Goal: Find specific page/section: Find specific page/section

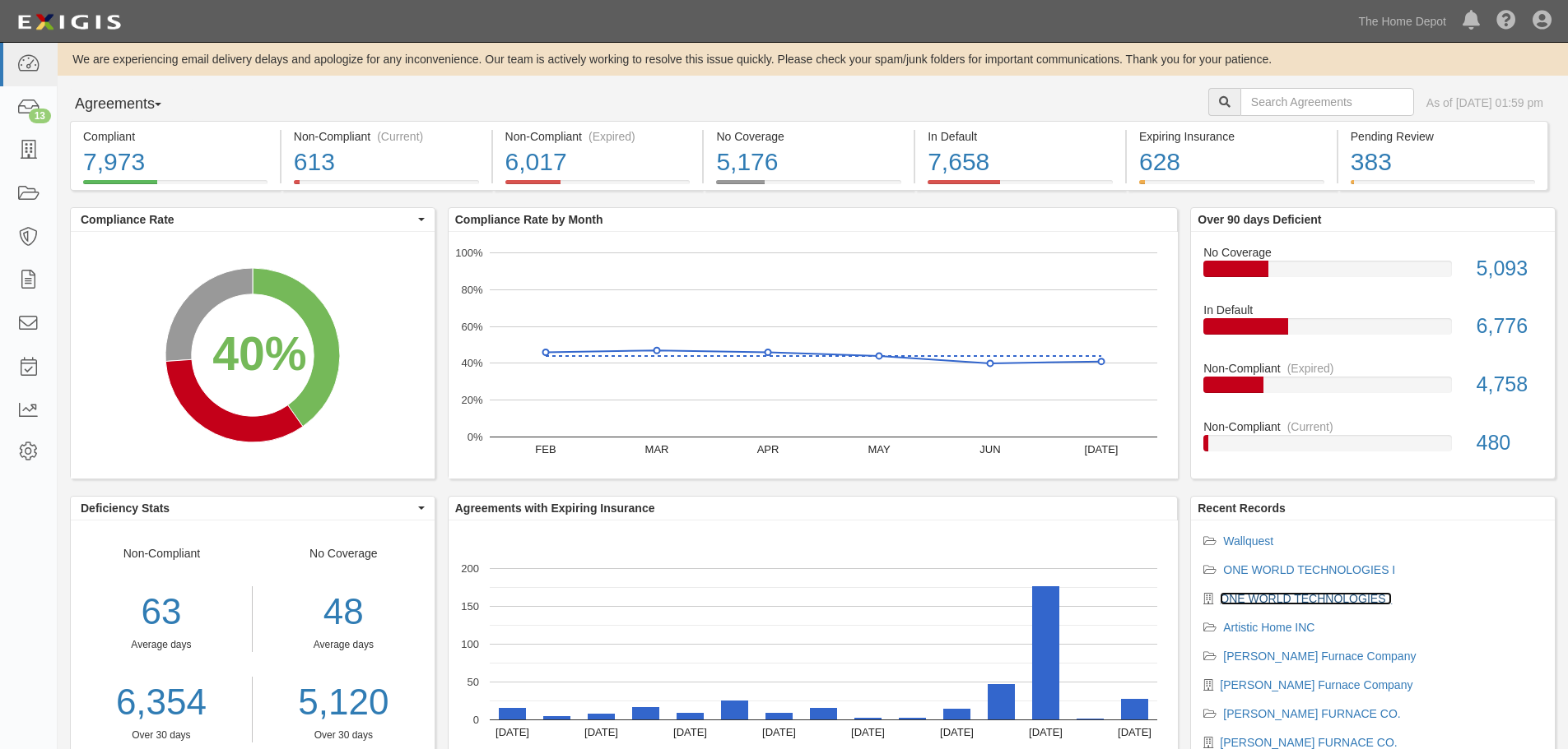
click at [1270, 601] on link "ONE WORLD TECHNOLOGIES I" at bounding box center [1305, 598] width 172 height 13
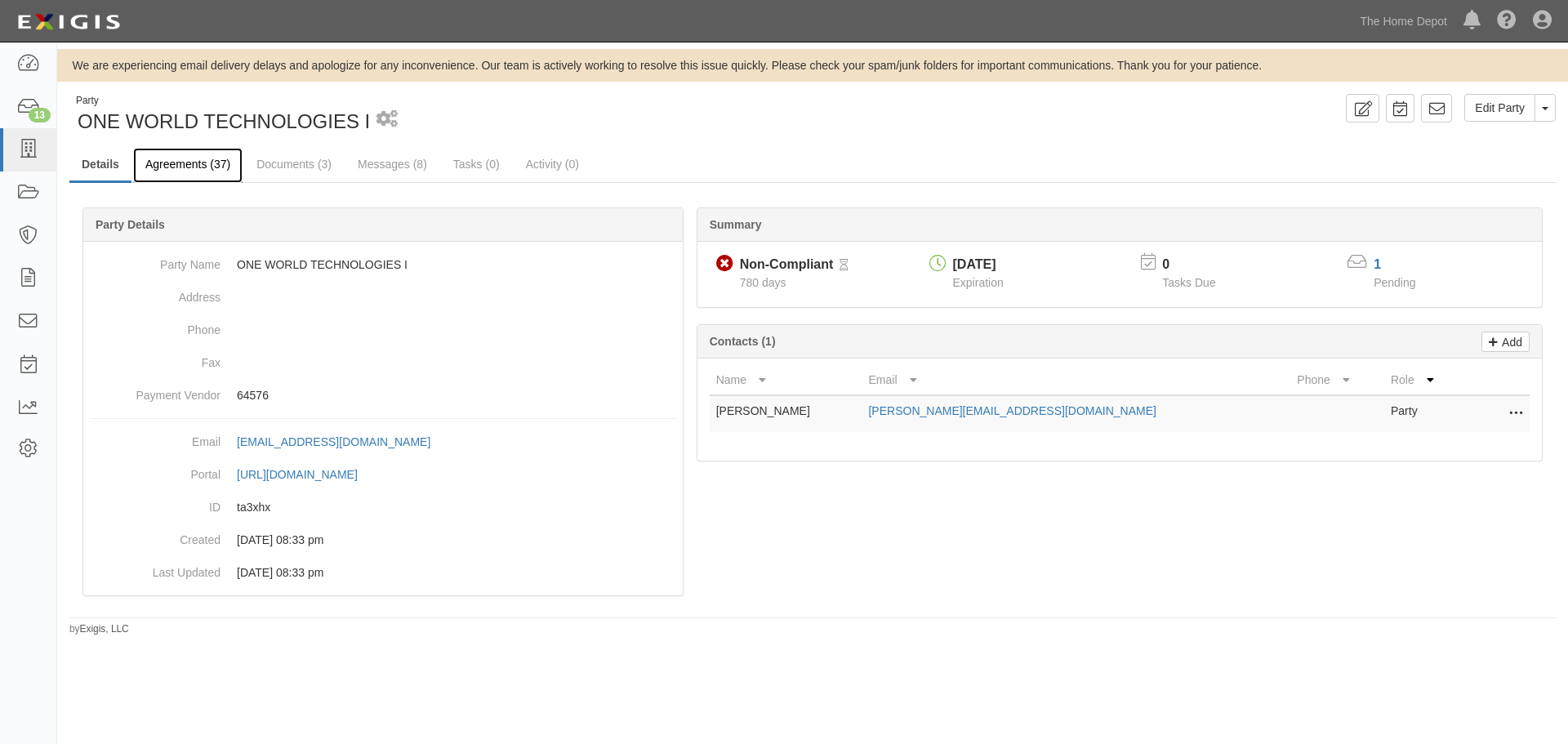
click at [183, 174] on link "Agreements (37)" at bounding box center [187, 166] width 109 height 35
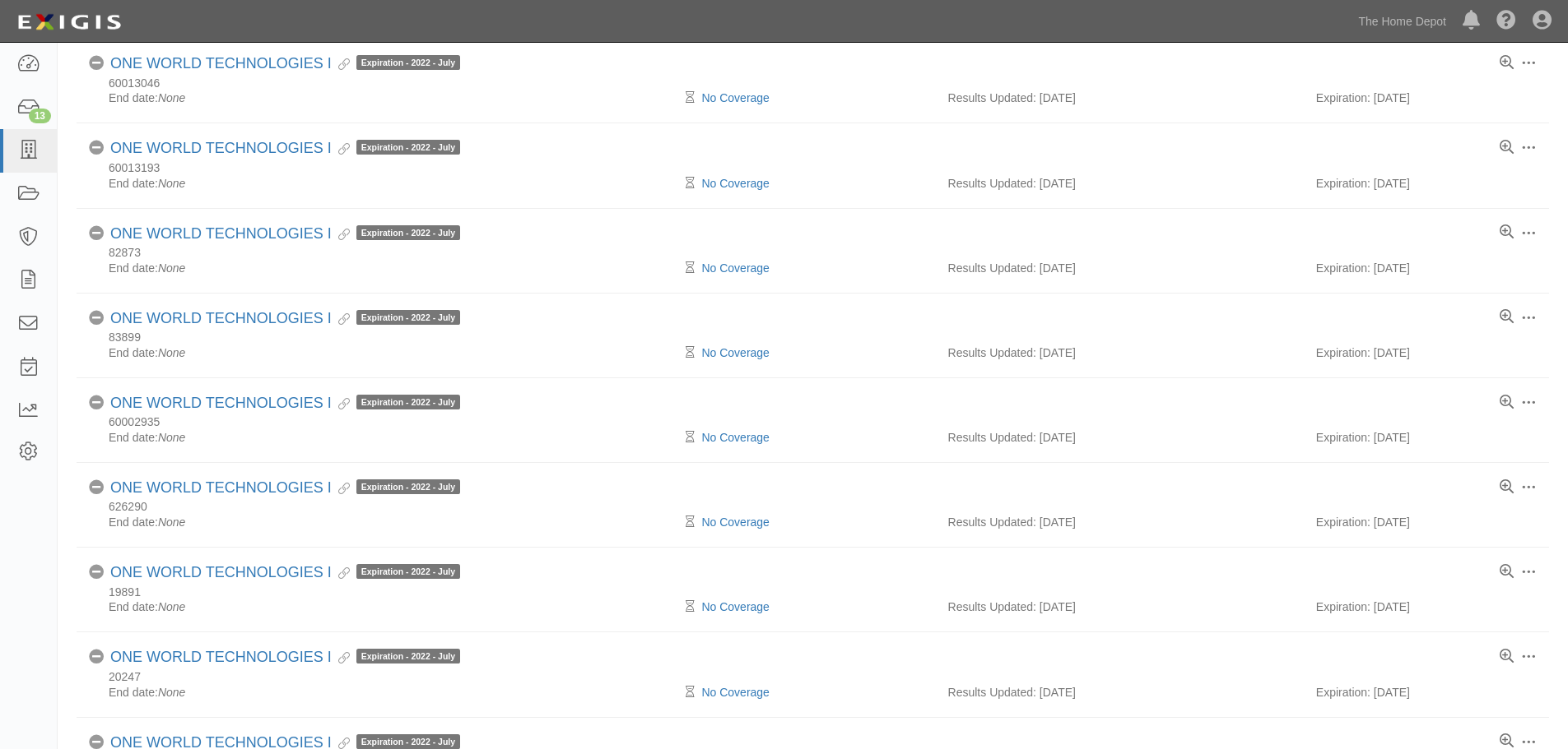
scroll to position [1425, 0]
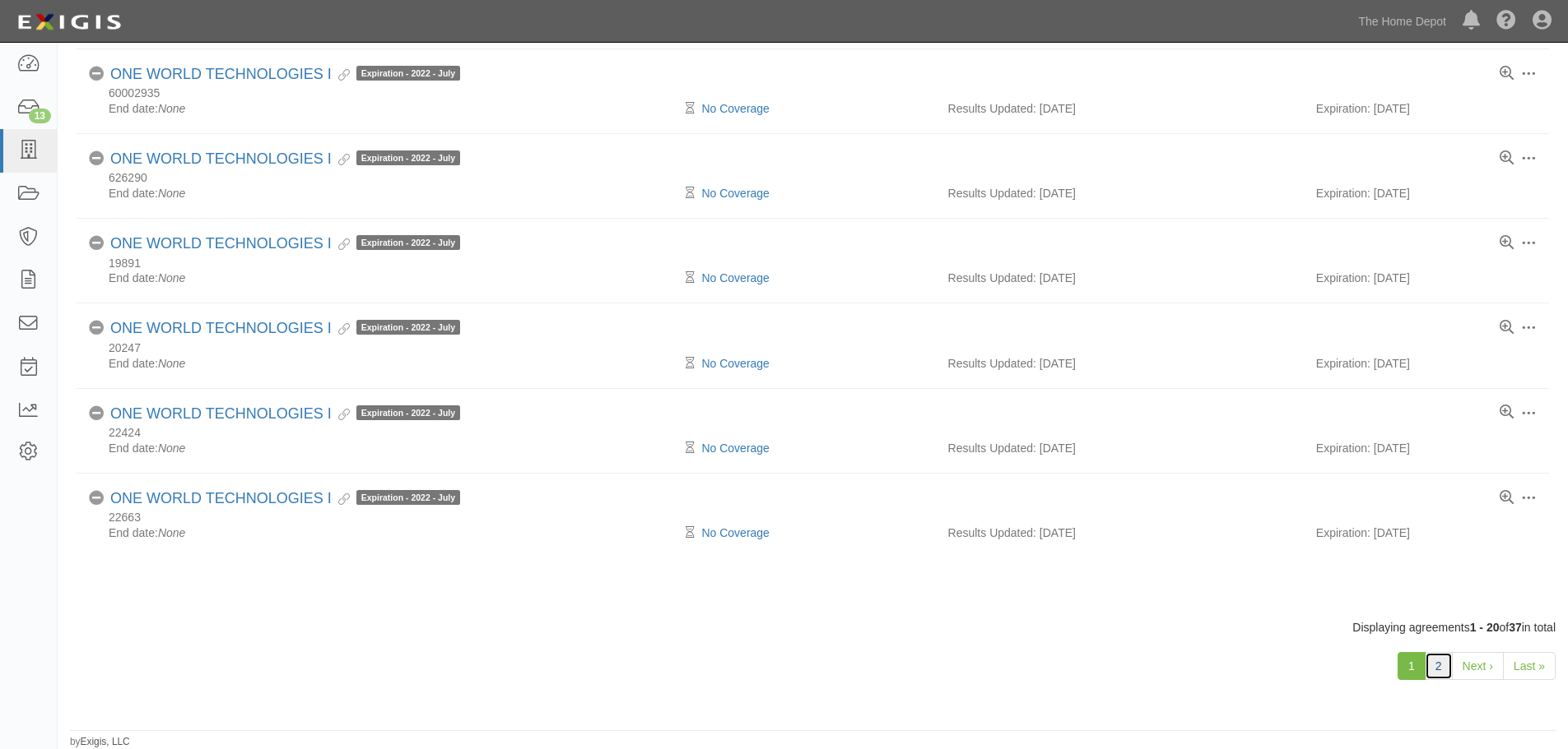
click at [1443, 668] on link "2" at bounding box center [1439, 667] width 28 height 28
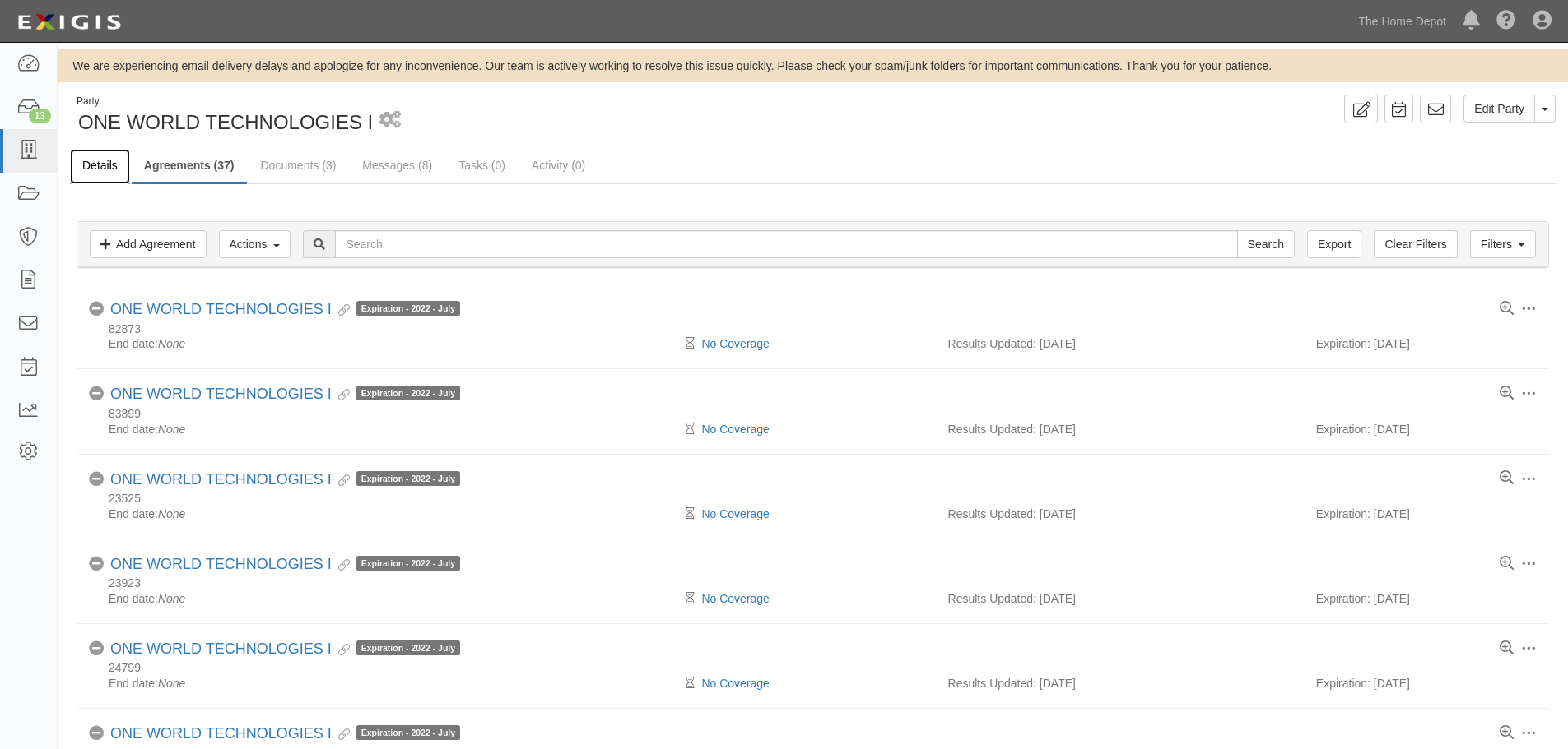
click at [110, 171] on link "Details" at bounding box center [99, 167] width 61 height 36
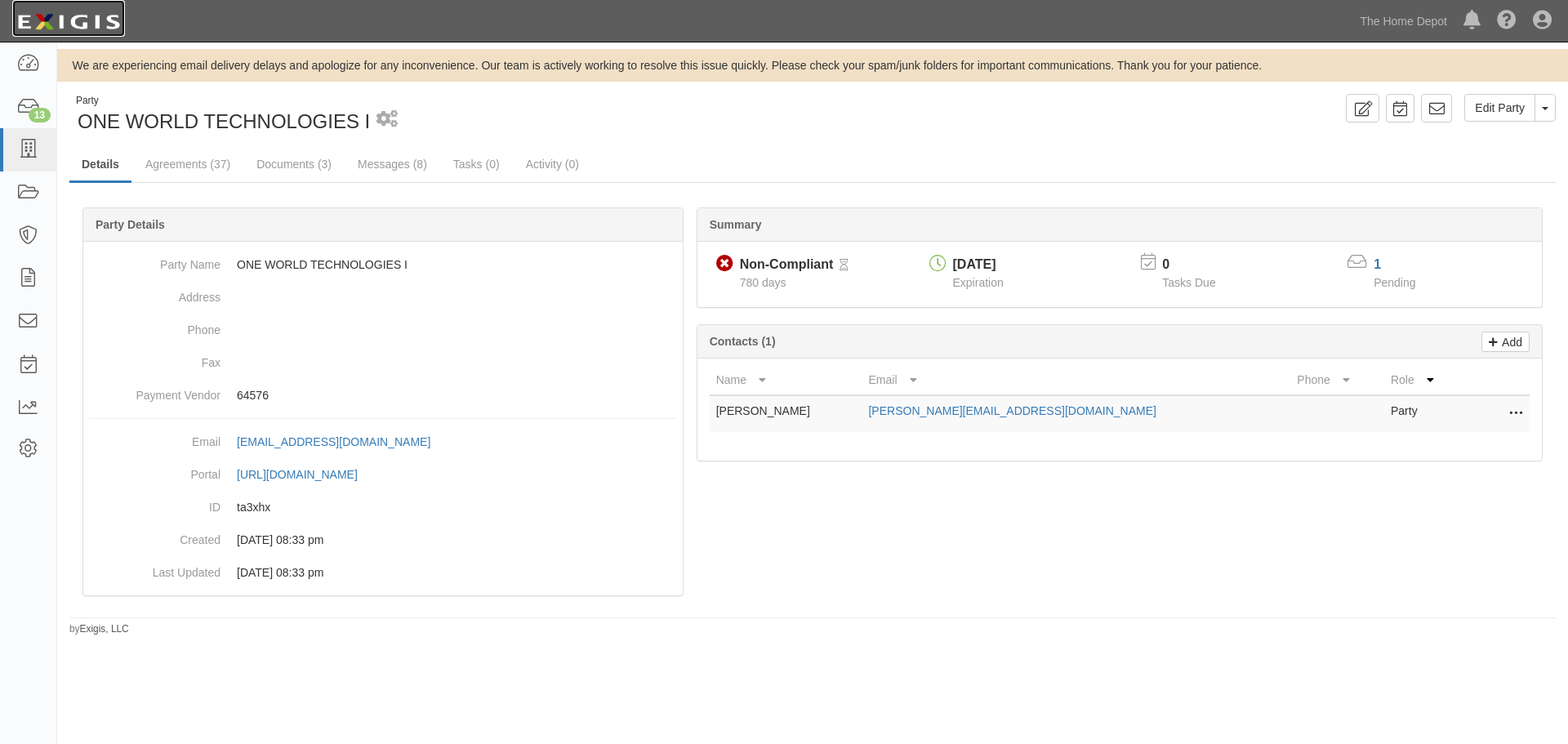
click at [50, 25] on img at bounding box center [68, 22] width 112 height 30
click at [38, 191] on icon at bounding box center [28, 193] width 23 height 19
